Goal: Task Accomplishment & Management: Manage account settings

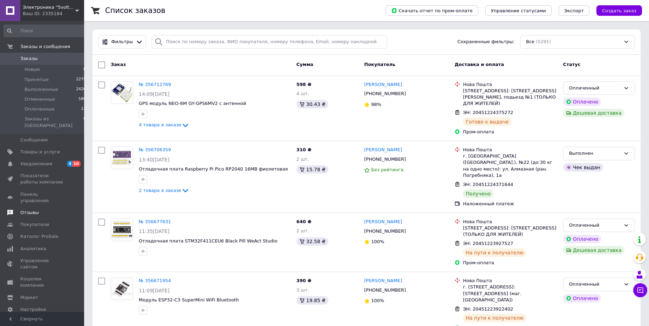
click at [35, 209] on span "Отзывы" at bounding box center [29, 212] width 19 height 6
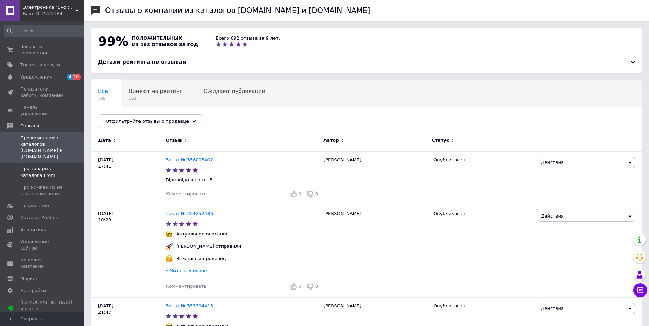
click at [43, 166] on span "Про товары с каталога Prom" at bounding box center [42, 172] width 45 height 13
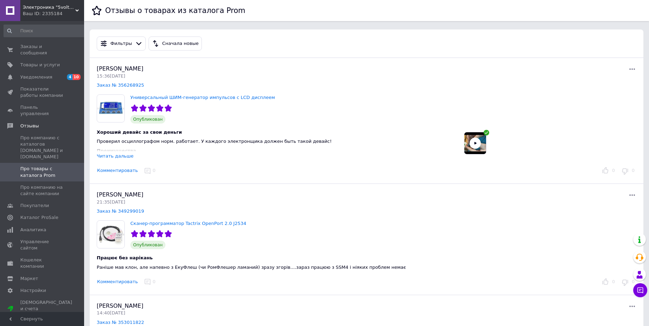
click at [109, 157] on div "Читать дальше" at bounding box center [115, 155] width 37 height 5
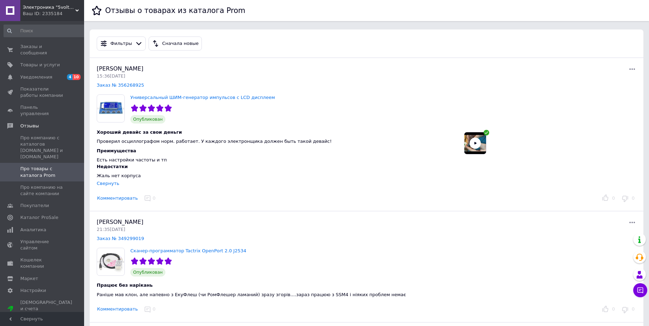
click at [475, 144] on img at bounding box center [476, 143] width 22 height 22
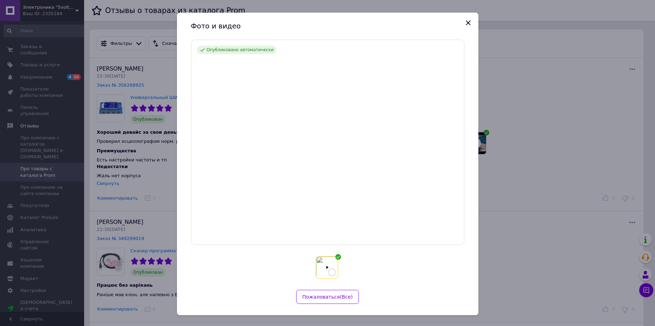
click at [466, 21] on icon "Закрыть" at bounding box center [468, 23] width 8 height 8
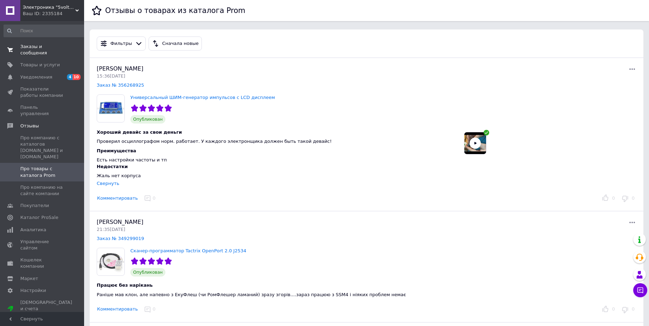
click at [32, 48] on span "Заказы и сообщения" at bounding box center [42, 49] width 45 height 13
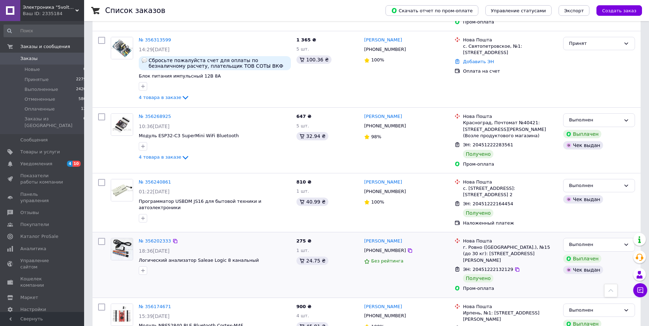
scroll to position [680, 0]
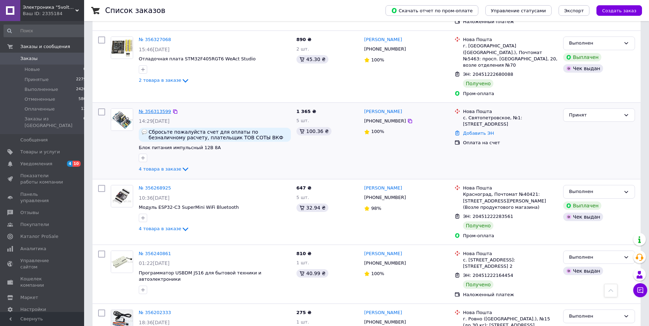
click at [161, 109] on link "№ 356313599" at bounding box center [155, 111] width 32 height 5
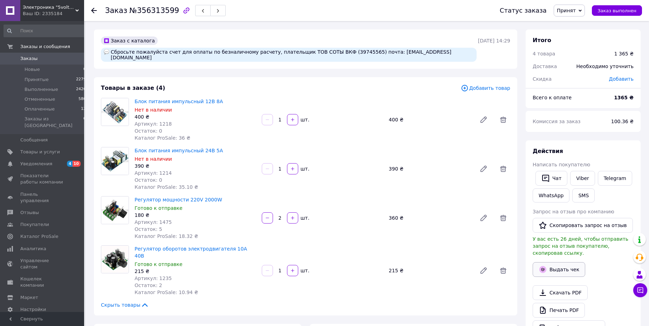
click at [566, 264] on button "Выдать чек" at bounding box center [559, 269] width 53 height 15
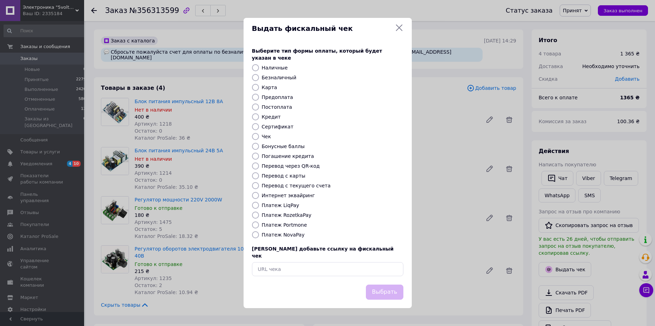
click at [273, 78] on label "Безналичный" at bounding box center [279, 78] width 35 height 6
click at [259, 78] on input "Безналичный" at bounding box center [255, 77] width 7 height 7
radio input "true"
click at [385, 284] on button "Выбрать" at bounding box center [384, 291] width 37 height 15
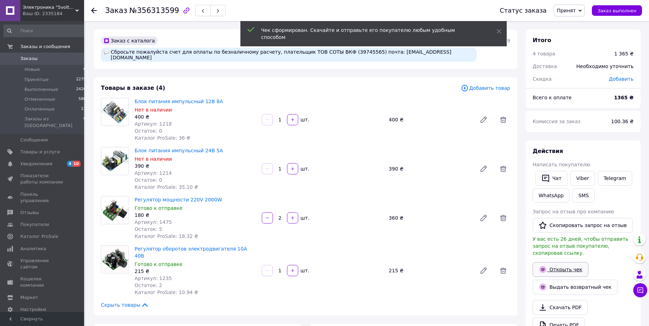
click at [565, 262] on link "Открыть чек" at bounding box center [561, 269] width 56 height 15
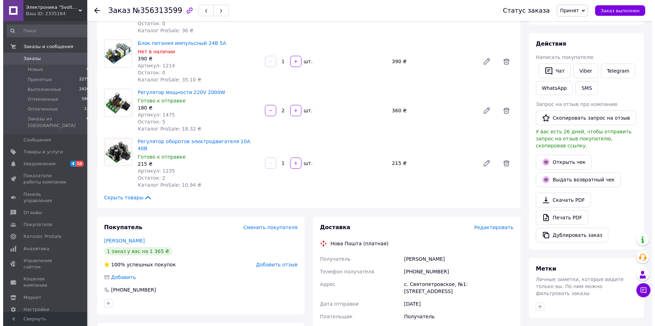
scroll to position [215, 0]
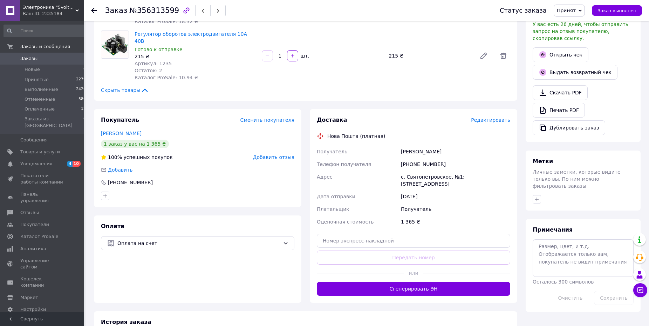
click at [498, 117] on span "Редактировать" at bounding box center [490, 120] width 39 height 6
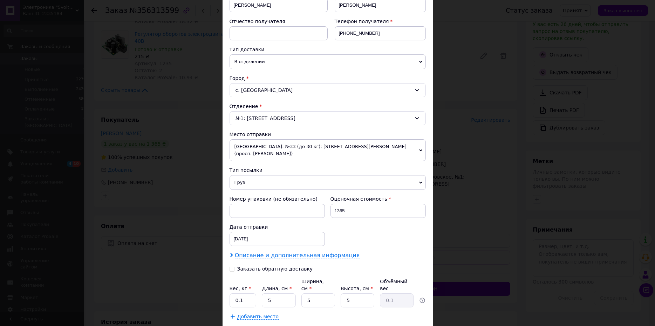
scroll to position [153, 0]
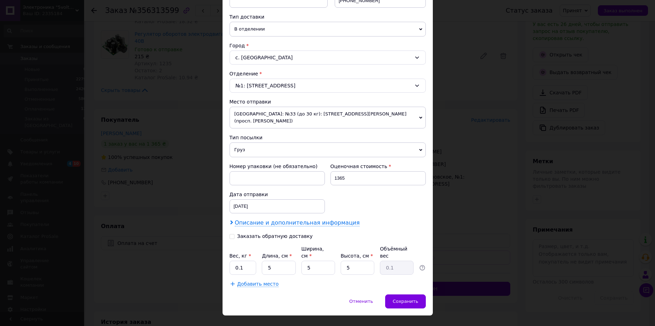
click at [273, 219] on span "Описание и дополнительная информация" at bounding box center [297, 222] width 125 height 7
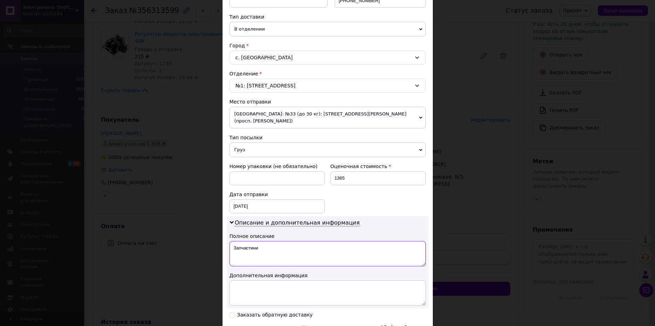
drag, startPoint x: 278, startPoint y: 242, endPoint x: 202, endPoint y: 240, distance: 75.8
click at [230, 241] on textarea "Запчастини" at bounding box center [328, 253] width 196 height 25
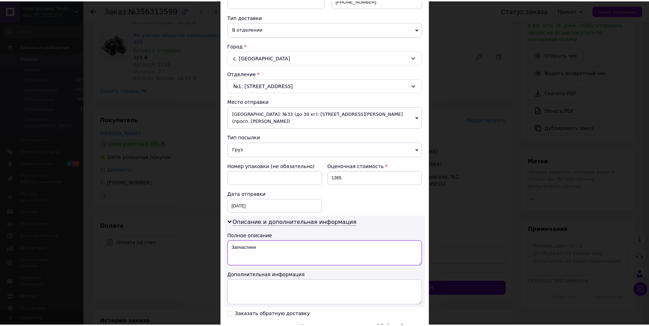
scroll to position [231, 0]
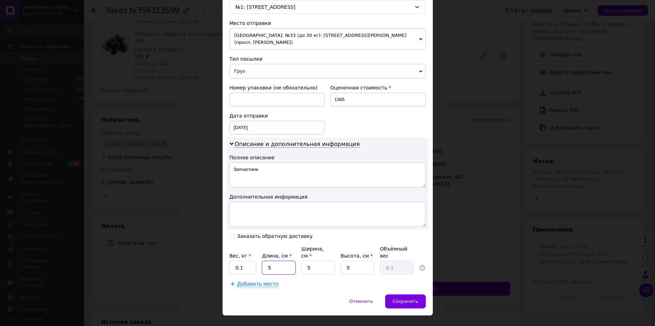
click at [262, 261] on input "5" at bounding box center [279, 268] width 34 height 14
type input "24"
type input "0.15"
type input "24"
type input "1"
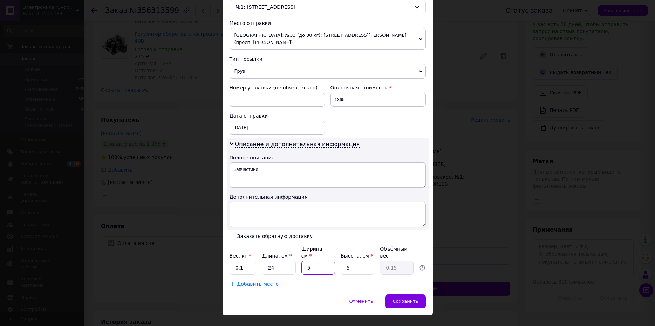
type input "0.1"
type input "12"
type input "0.36"
type input "12"
type input "1"
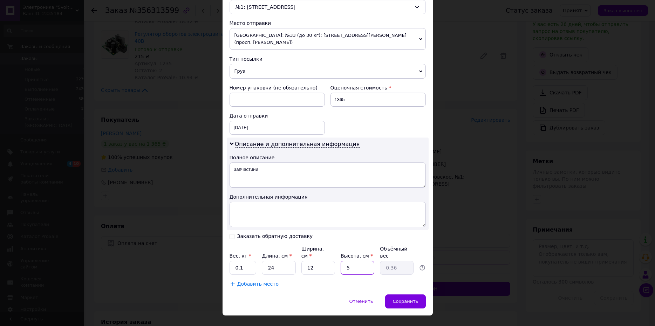
type input "0.1"
type input "12"
type input "0.86"
type input "1"
type input "0.1"
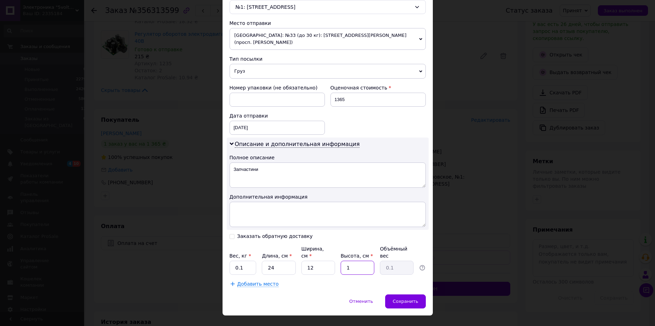
type input "10"
type input "0.72"
type input "10"
drag, startPoint x: 238, startPoint y: 251, endPoint x: 251, endPoint y: 272, distance: 23.9
click at [236, 261] on input "0.1" at bounding box center [243, 268] width 27 height 14
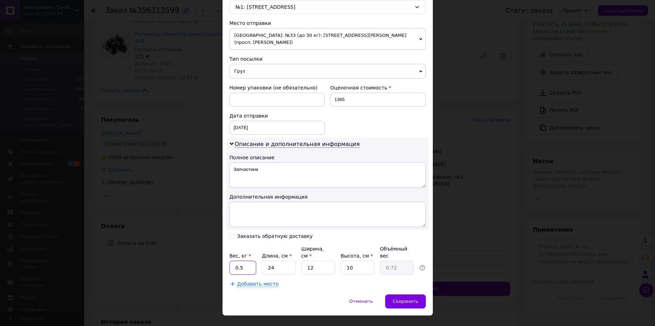
type input "0.5"
drag, startPoint x: 310, startPoint y: 254, endPoint x: 297, endPoint y: 252, distance: 13.4
click at [302, 261] on input "12" at bounding box center [319, 268] width 34 height 14
type input "8"
type input "0.48"
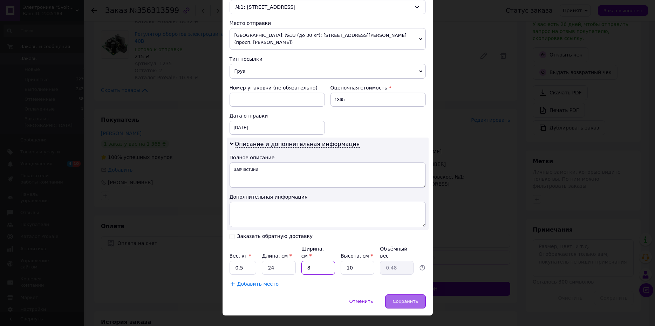
type input "8"
click at [406, 298] on span "Сохранить" at bounding box center [406, 300] width 26 height 5
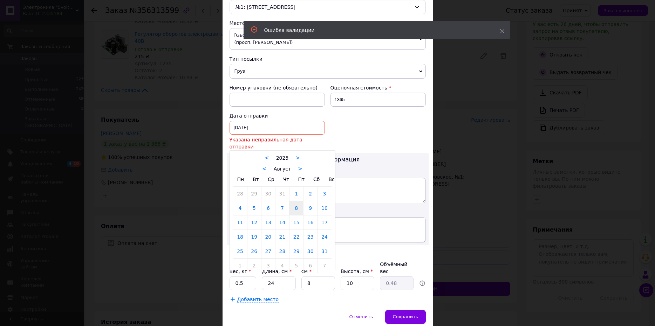
click at [261, 121] on input "08.08.2025" at bounding box center [277, 128] width 95 height 14
click at [252, 215] on link "12" at bounding box center [255, 222] width 14 height 14
type input "12.08.2025"
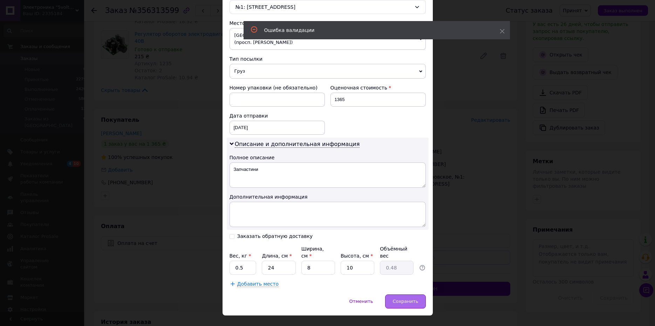
click at [412, 298] on span "Сохранить" at bounding box center [406, 300] width 26 height 5
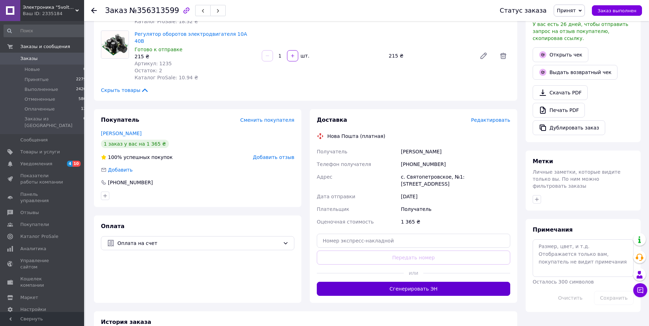
click at [431, 282] on button "Сгенерировать ЭН" at bounding box center [414, 289] width 194 height 14
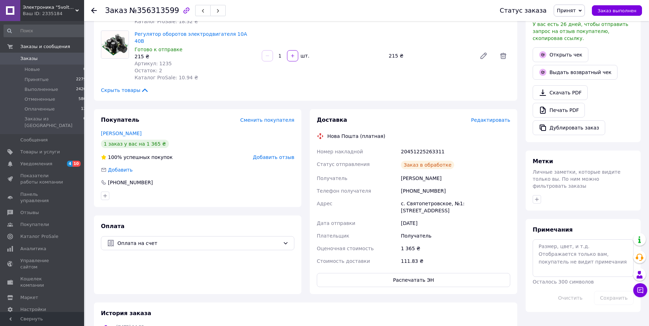
click at [427, 145] on div "20451225263311" at bounding box center [456, 151] width 112 height 13
copy div "20451225263311"
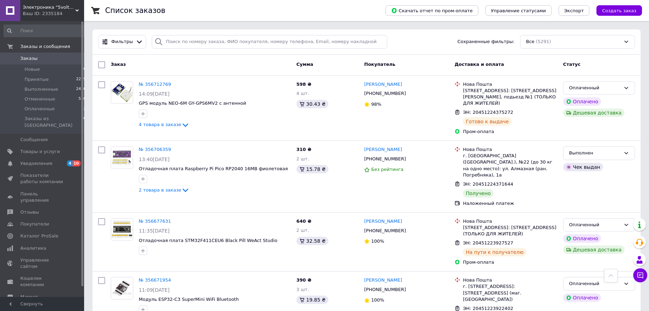
scroll to position [219, 0]
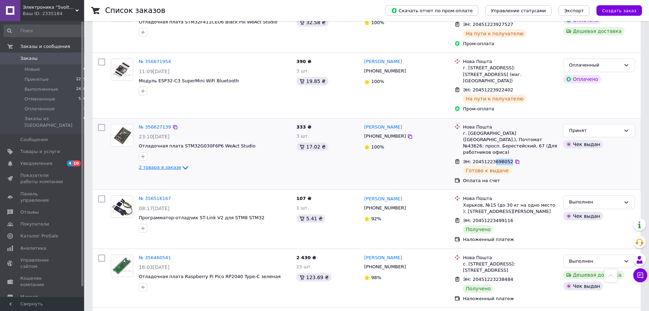
click at [183, 167] on icon at bounding box center [186, 169] width 6 height 4
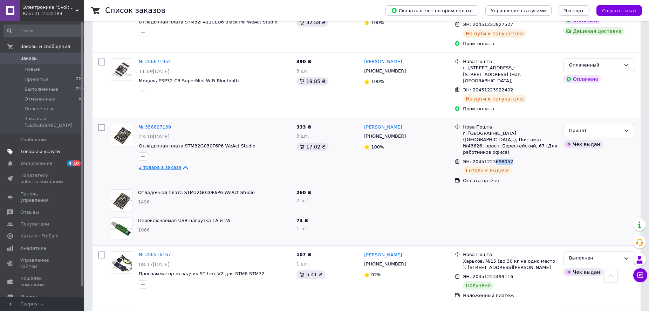
click at [38, 149] on span "Товары и услуги" at bounding box center [40, 152] width 40 height 6
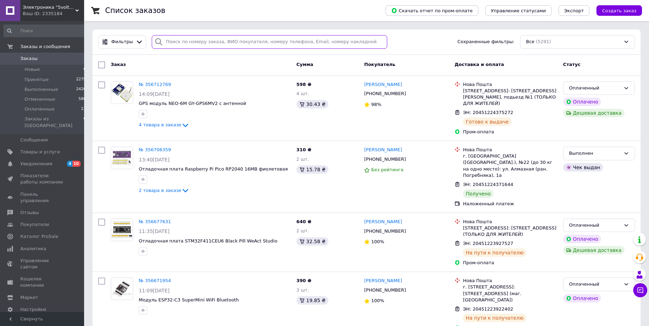
click at [197, 42] on input "search" at bounding box center [270, 42] width 236 height 14
click at [36, 149] on span "Товары и услуги" at bounding box center [40, 152] width 40 height 6
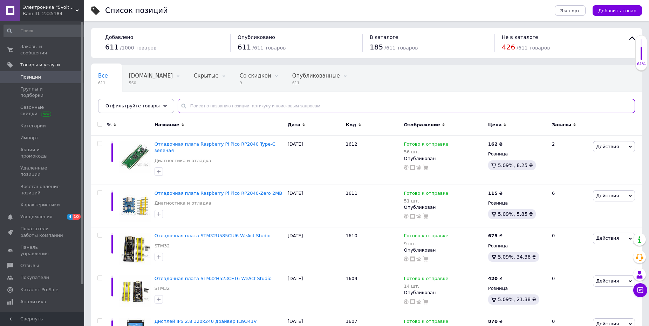
click at [203, 107] on input "text" at bounding box center [407, 106] width 458 height 14
type input "1111"
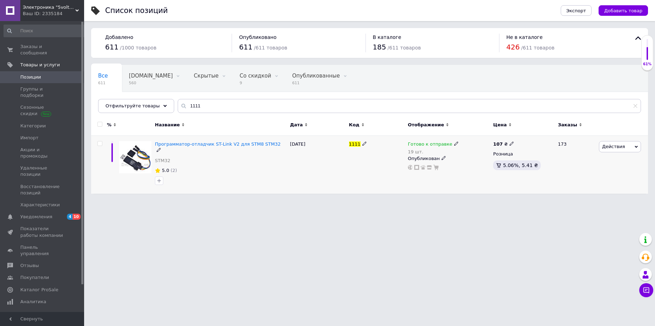
click at [416, 153] on div "19 шт." at bounding box center [433, 151] width 51 height 5
click at [537, 158] on div "Остатки 19 шт." at bounding box center [503, 162] width 88 height 22
drag, startPoint x: 476, startPoint y: 169, endPoint x: 433, endPoint y: 163, distance: 43.1
click at [459, 163] on input "19" at bounding box center [485, 166] width 53 height 14
type input "39"
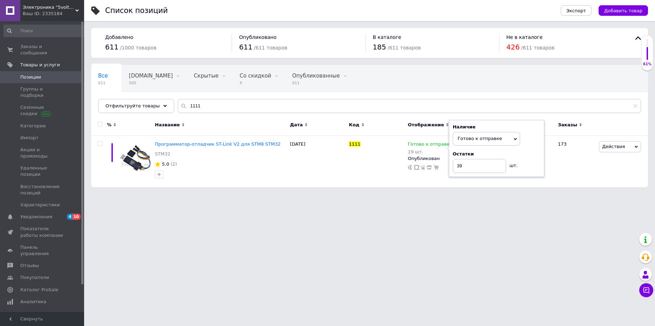
click at [417, 194] on html "Электроника "5volt" реальный интернет-магазин Ваш ID: 2335184 Сайт Электроника …" at bounding box center [327, 97] width 655 height 194
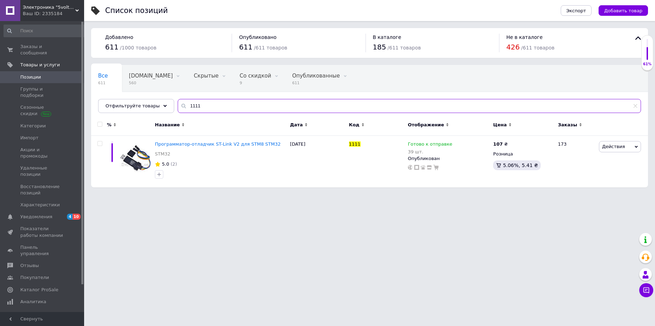
drag, startPoint x: 195, startPoint y: 108, endPoint x: 143, endPoint y: 104, distance: 52.4
click at [178, 104] on input "1111" at bounding box center [410, 106] width 464 height 14
type input "1611"
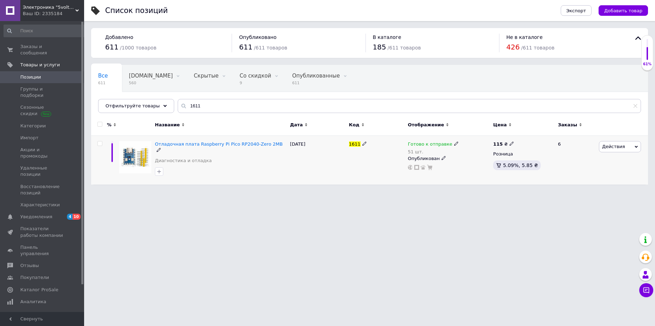
click at [417, 151] on div "51 шт." at bounding box center [433, 151] width 51 height 5
click at [535, 152] on div "Остатки" at bounding box center [503, 154] width 88 height 6
drag, startPoint x: 482, startPoint y: 166, endPoint x: 424, endPoint y: 163, distance: 57.9
click at [459, 163] on input "51" at bounding box center [485, 166] width 53 height 14
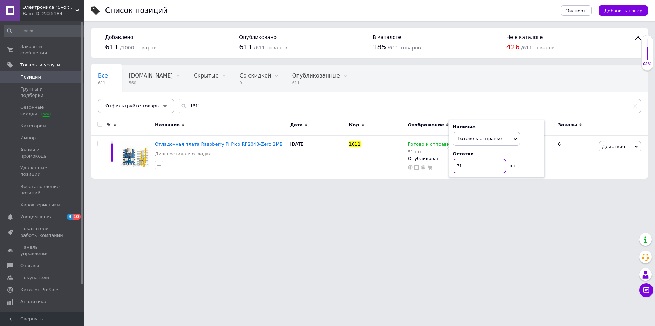
type input "71"
click at [496, 186] on html "Электроника "5volt" реальный интернет-магазин Ваш ID: 2335184 Сайт Электроника …" at bounding box center [327, 93] width 655 height 186
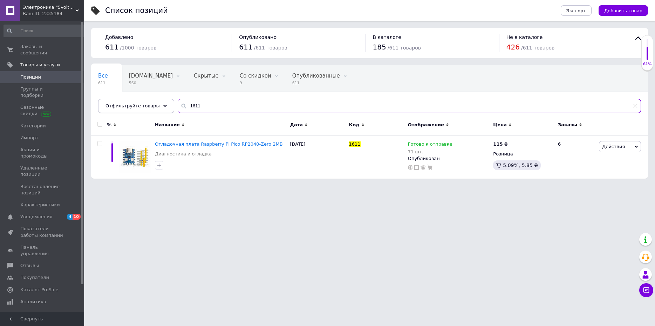
drag, startPoint x: 214, startPoint y: 106, endPoint x: 151, endPoint y: 102, distance: 62.9
click at [178, 103] on input "1611" at bounding box center [410, 106] width 464 height 14
type input "1555"
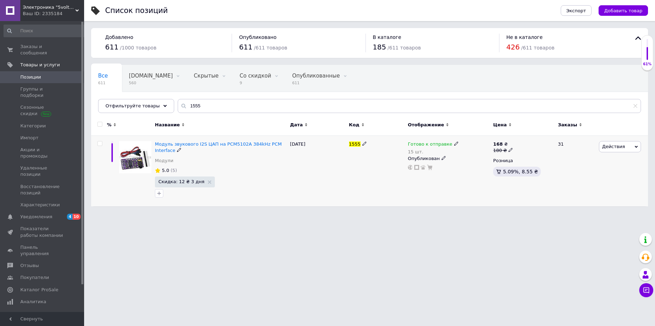
click at [418, 152] on div "15 шт." at bounding box center [433, 151] width 51 height 5
click at [533, 160] on div "Остатки 15 шт." at bounding box center [503, 162] width 88 height 22
drag, startPoint x: 494, startPoint y: 162, endPoint x: 405, endPoint y: 160, distance: 89.1
click at [459, 160] on input "15" at bounding box center [485, 166] width 53 height 14
type input "55"
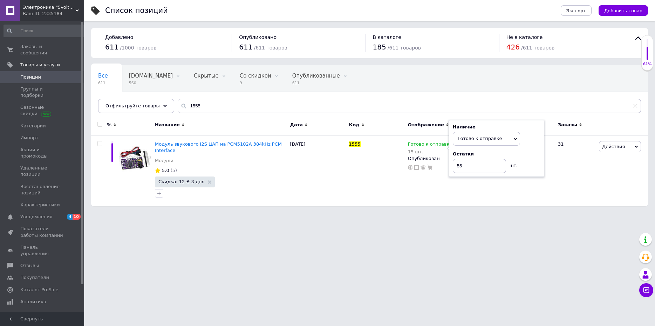
click at [420, 213] on html "Электроника "5volt" реальный интернет-магазин Ваш ID: 2335184 Сайт Электроника …" at bounding box center [327, 106] width 655 height 213
